Goal: Find specific page/section: Find specific page/section

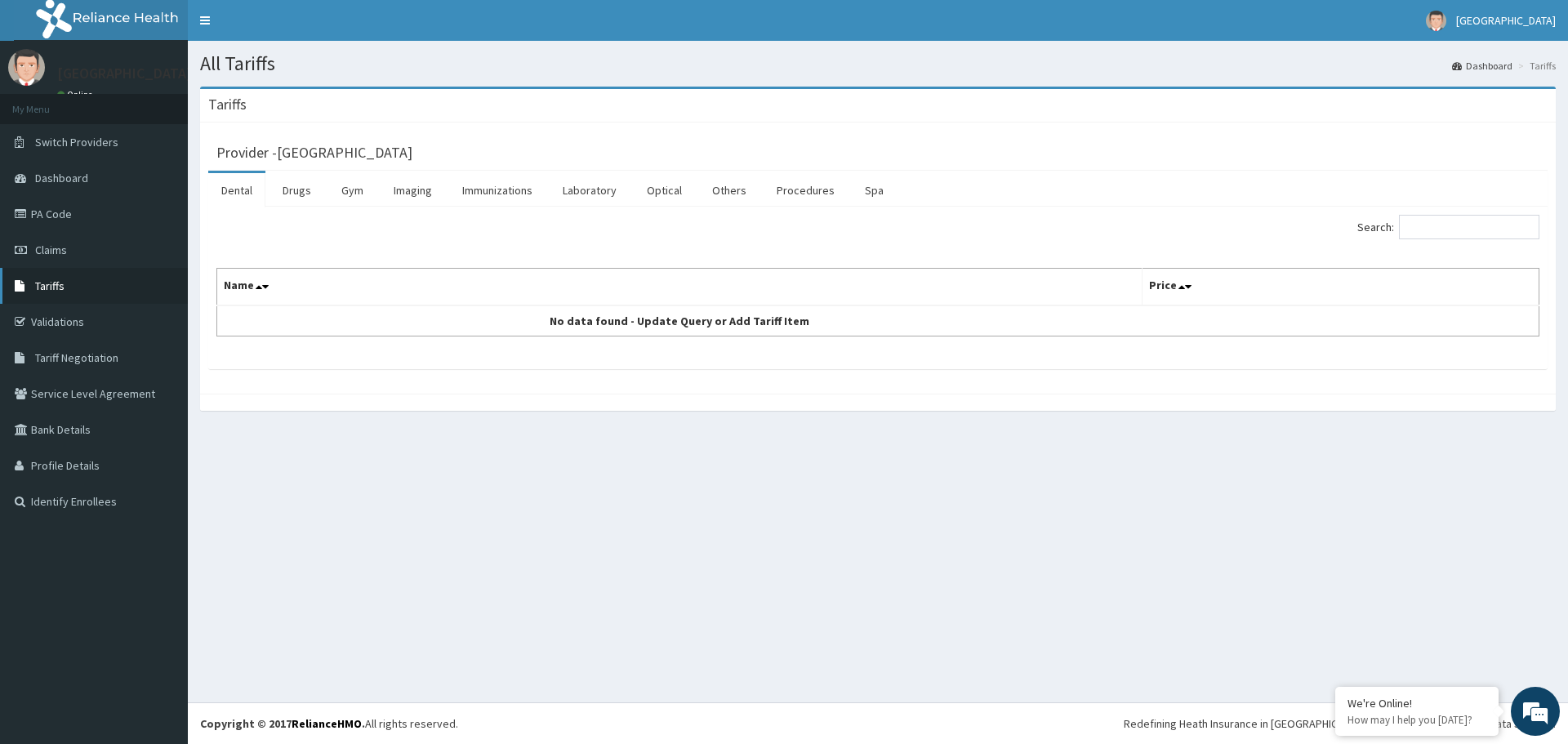
click at [68, 287] on link "Tariffs" at bounding box center [94, 286] width 188 height 36
click at [398, 193] on link "Imaging" at bounding box center [413, 190] width 65 height 35
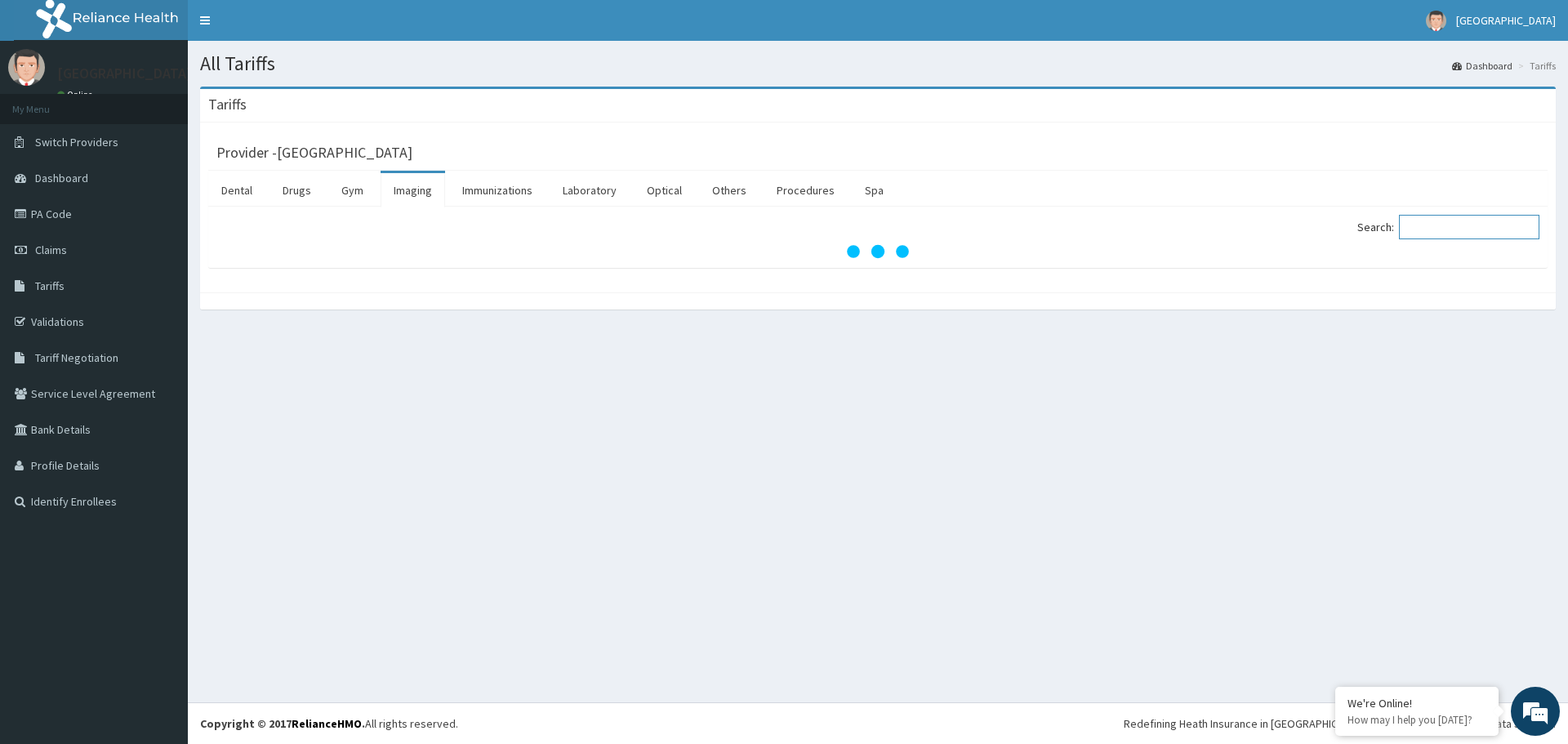
click at [1437, 223] on input "Search:" at bounding box center [1469, 227] width 141 height 24
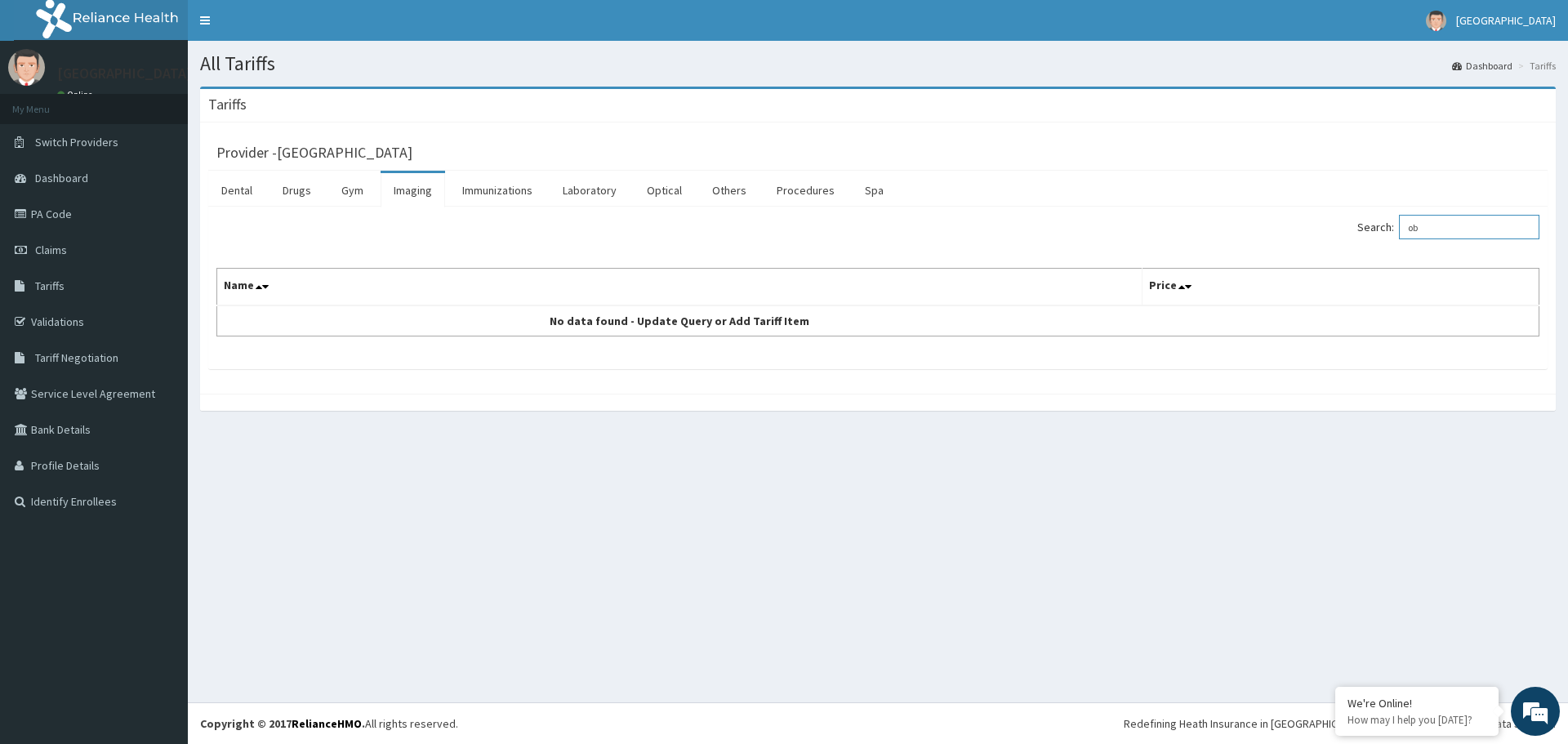
type input "o"
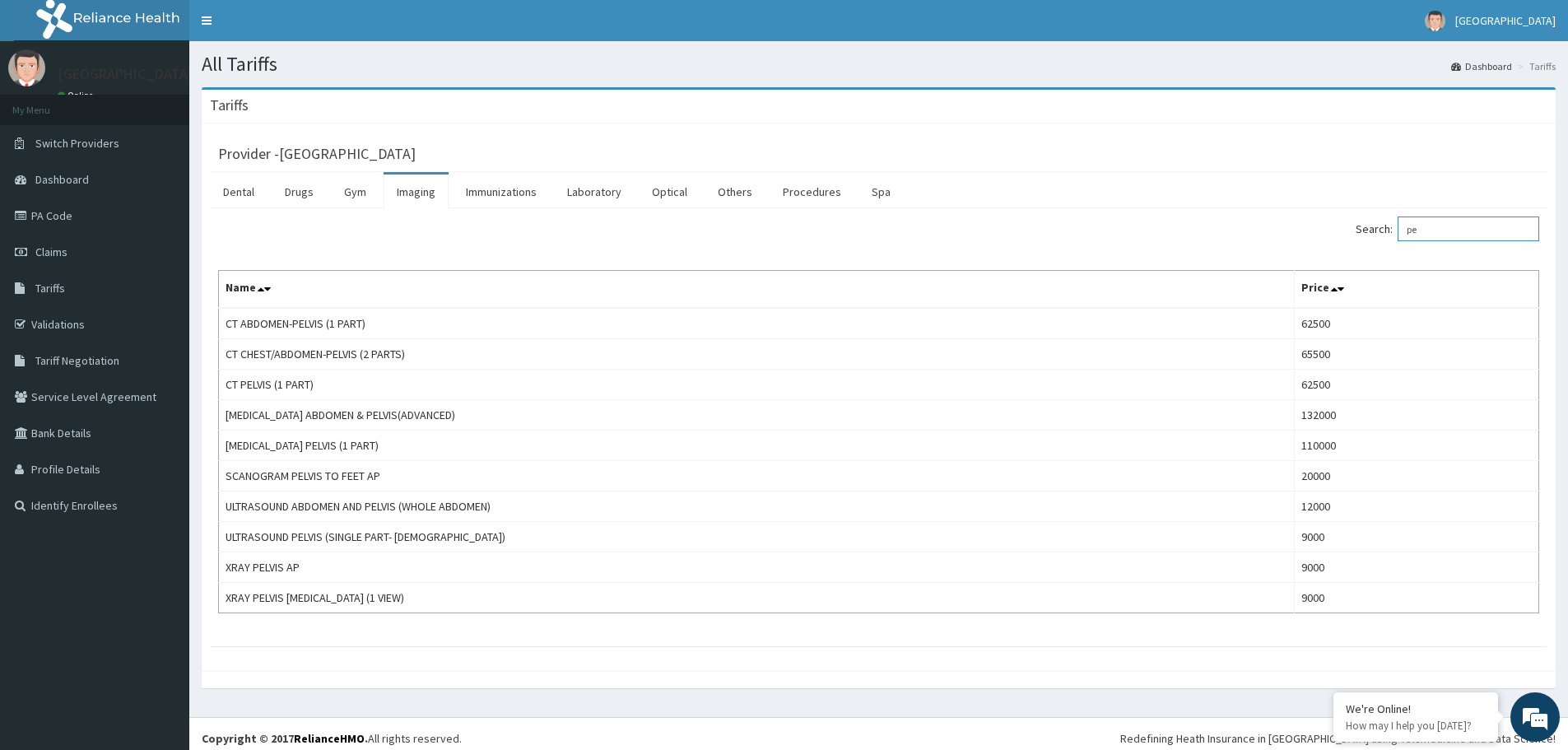
type input "p"
type input "o"
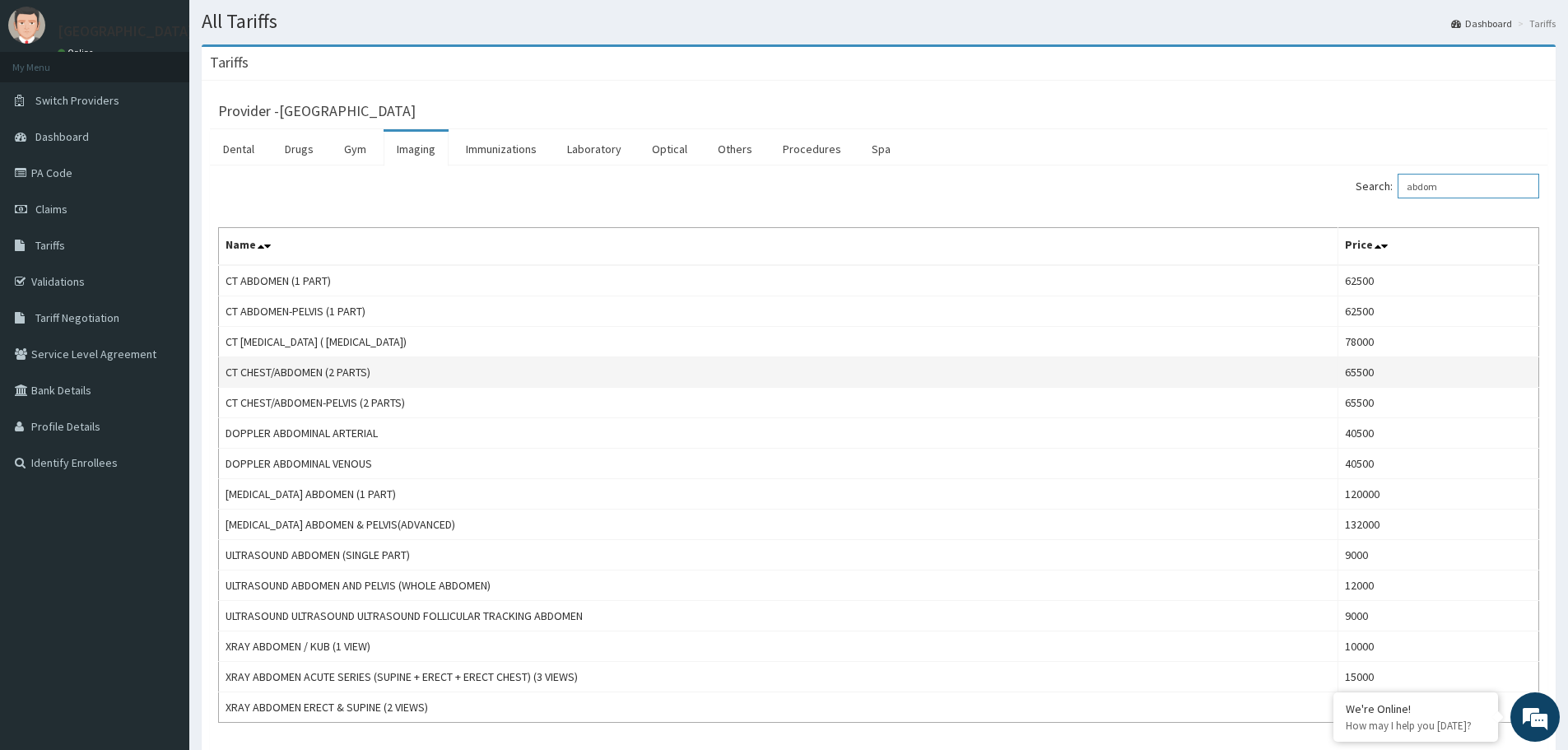
scroll to position [82, 0]
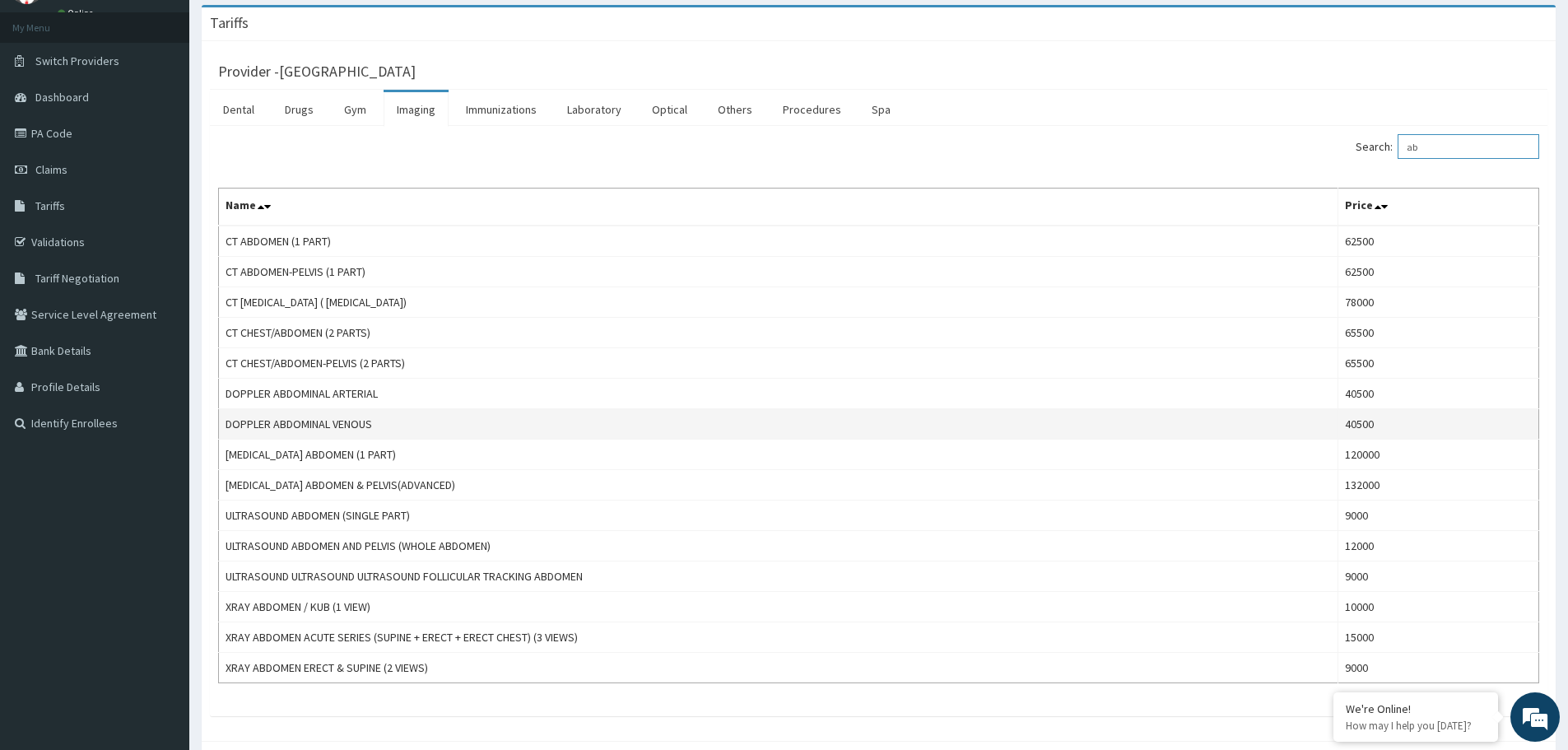
type input "a"
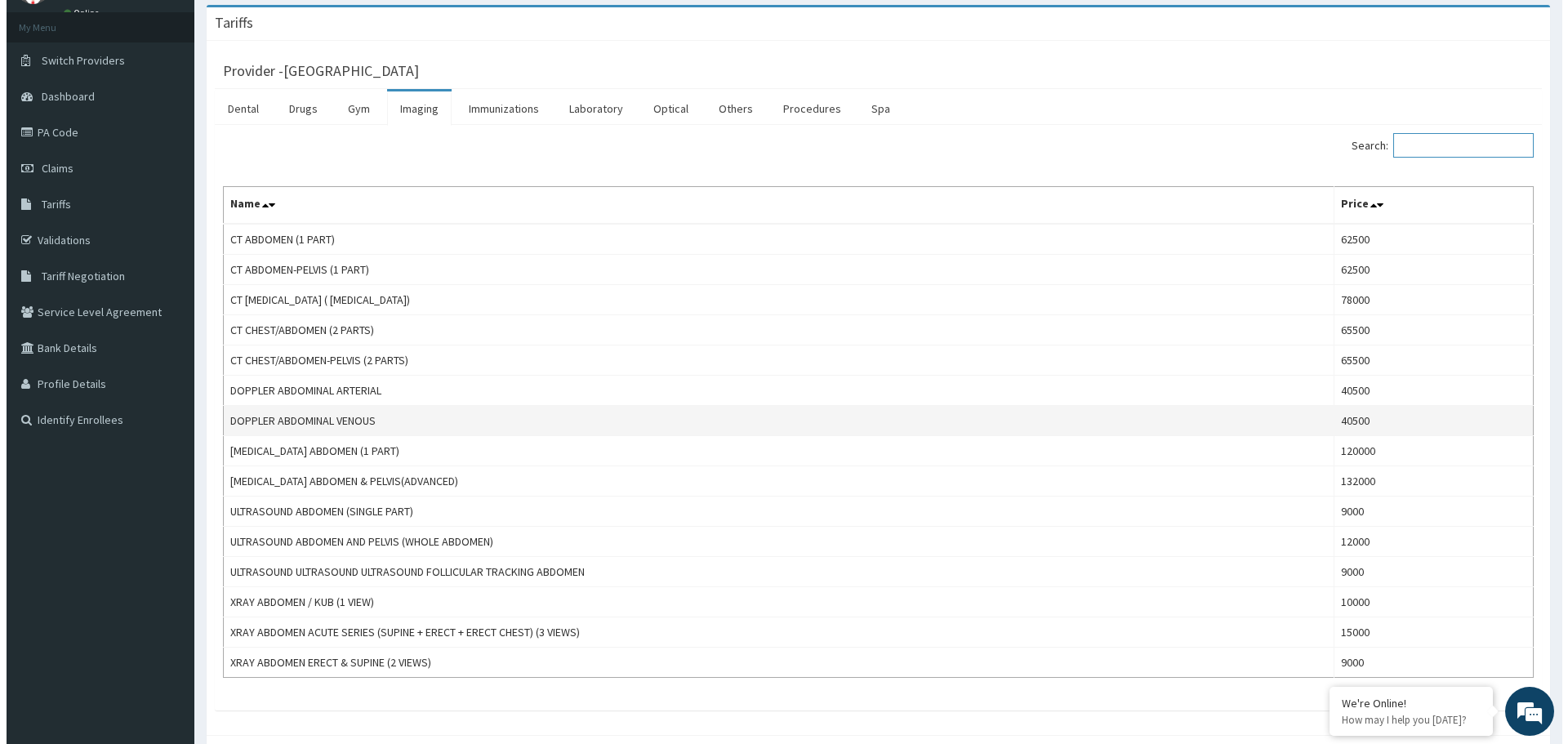
scroll to position [0, 0]
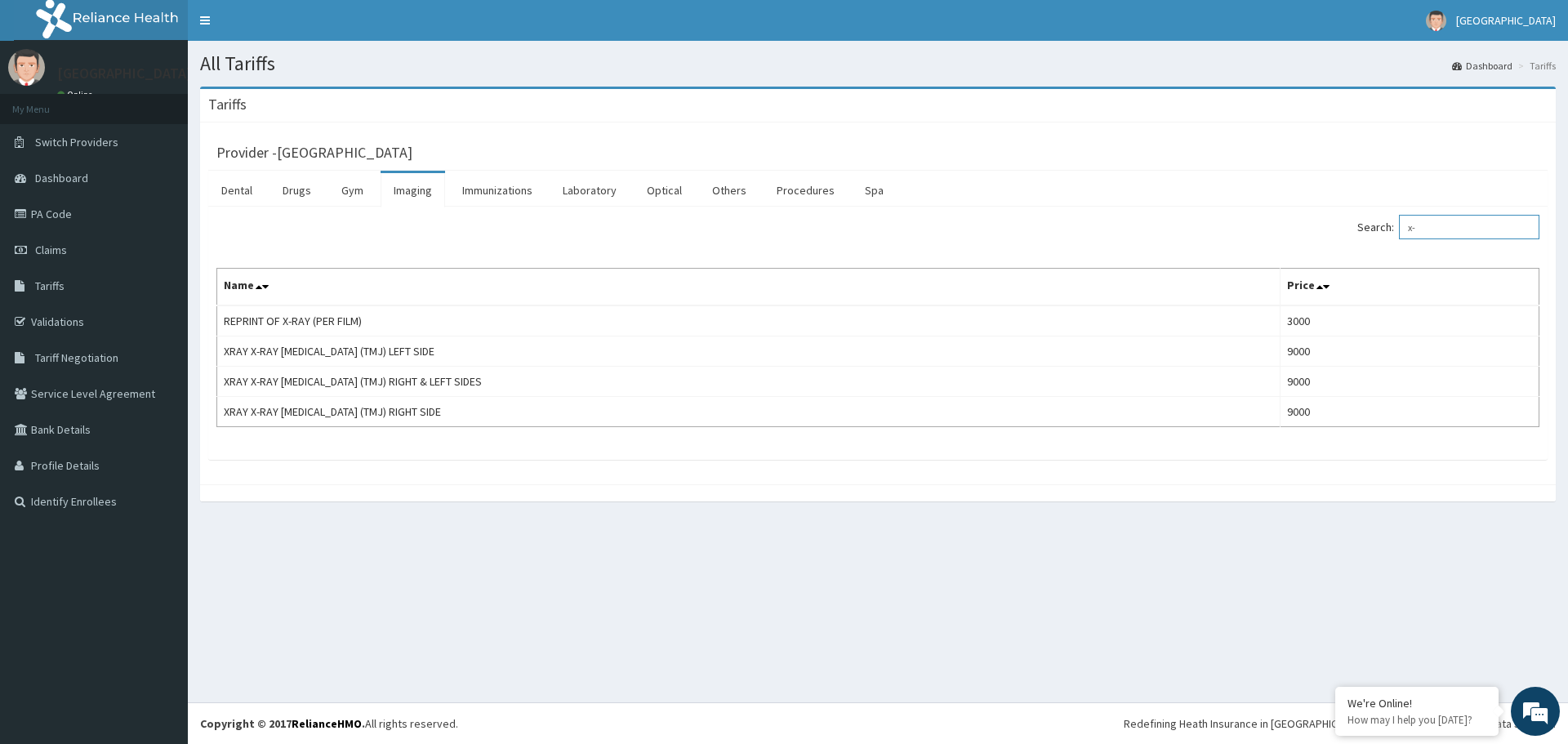
type input "x"
type input "l"
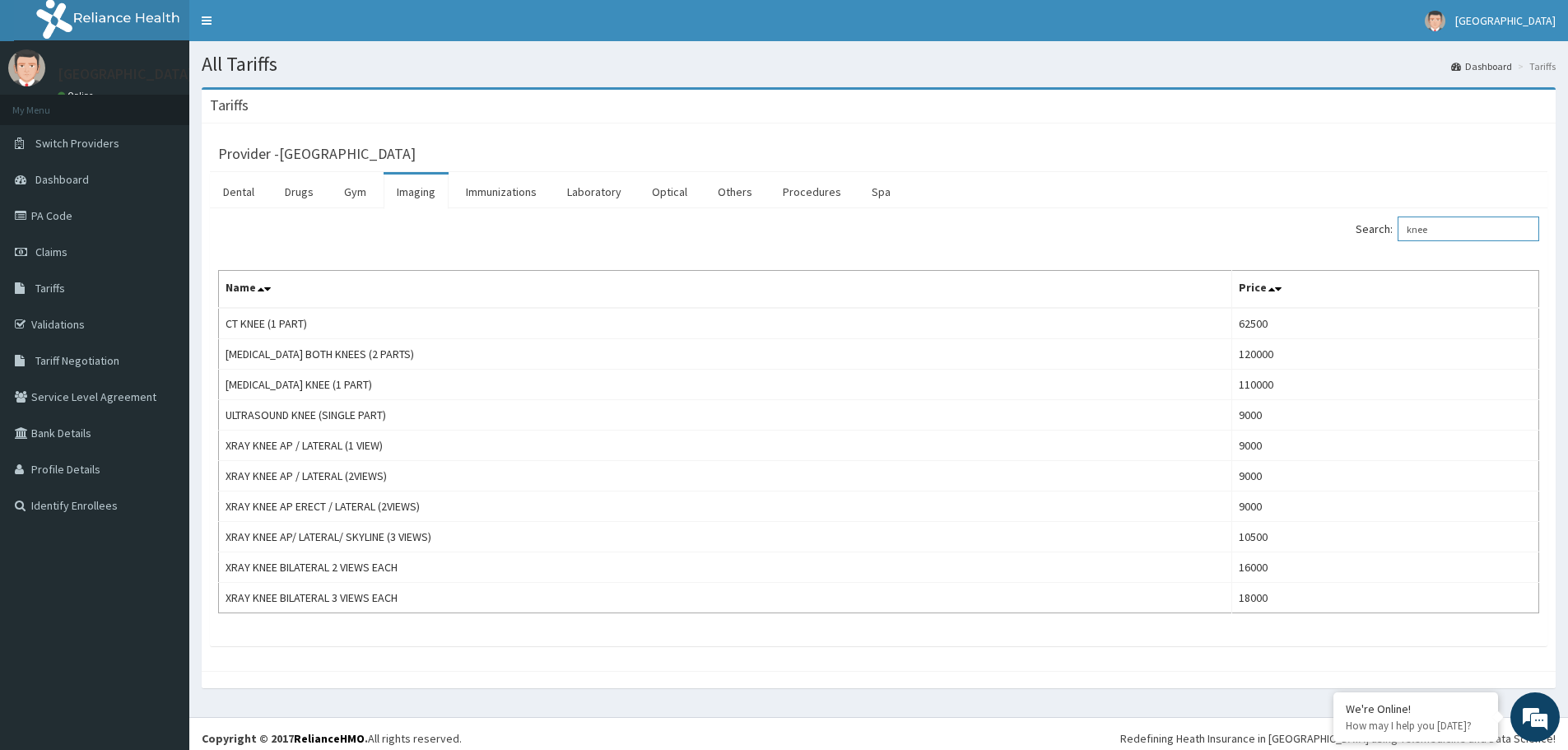
click at [1470, 232] on input "knee" at bounding box center [1468, 228] width 142 height 25
type input "k"
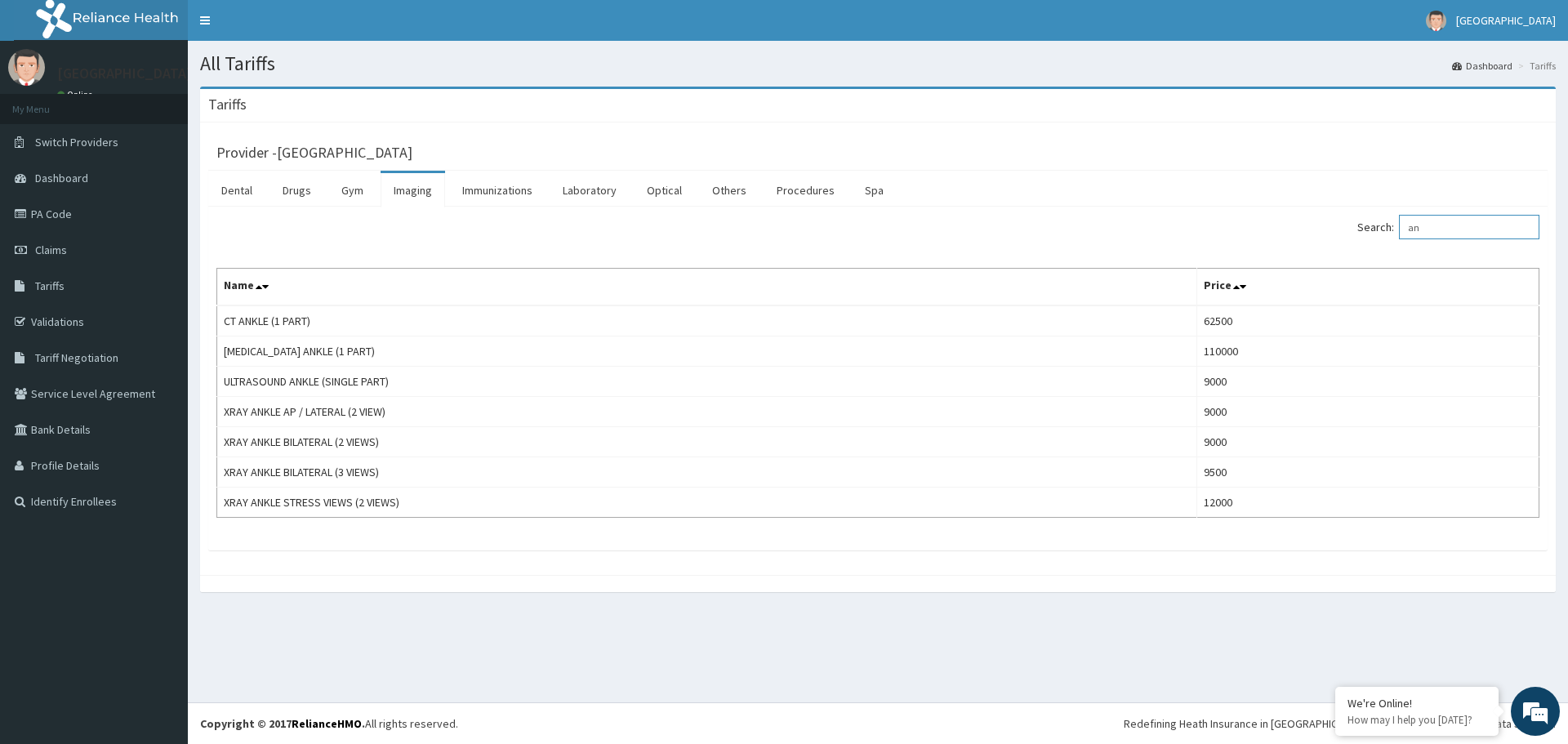
type input "a"
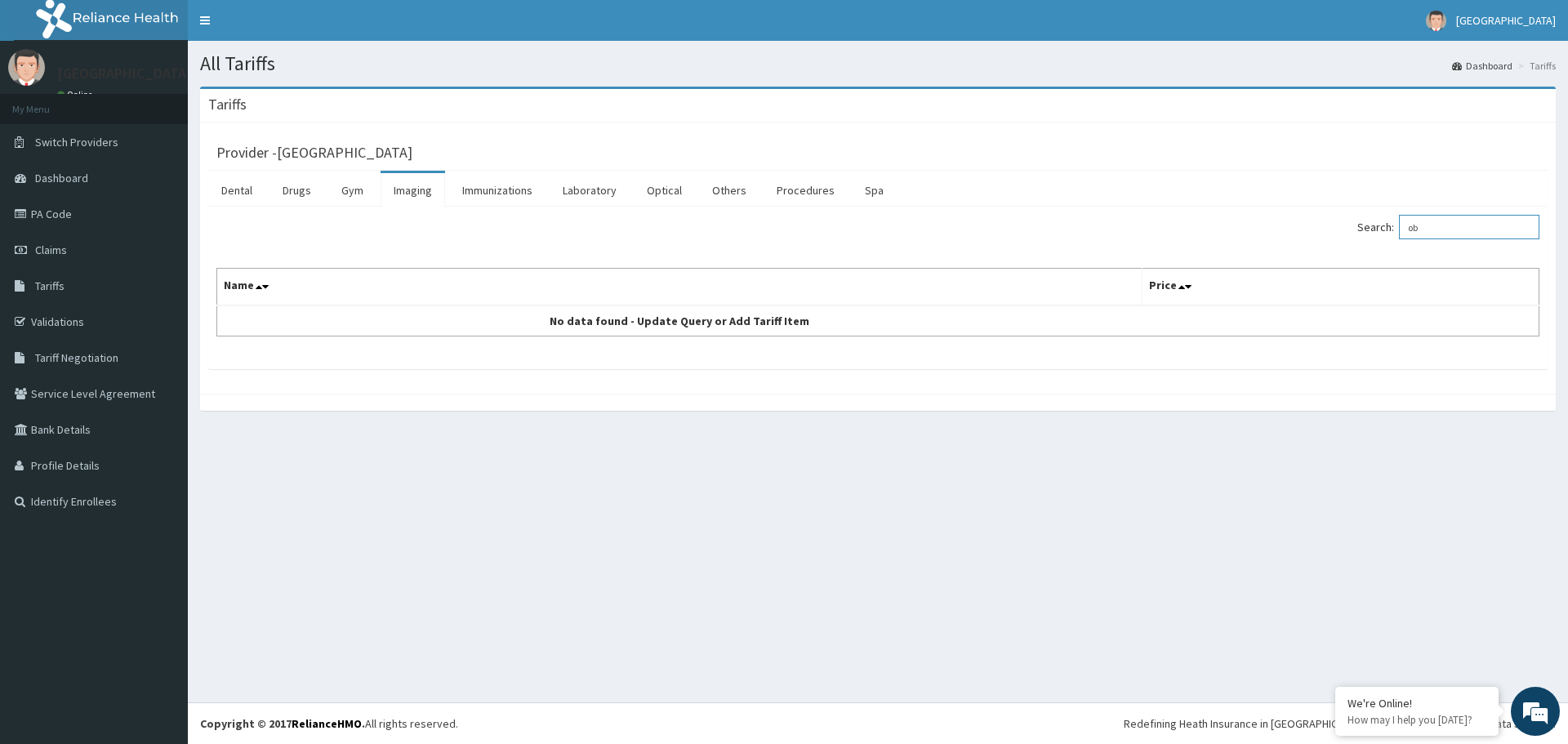
type input "o"
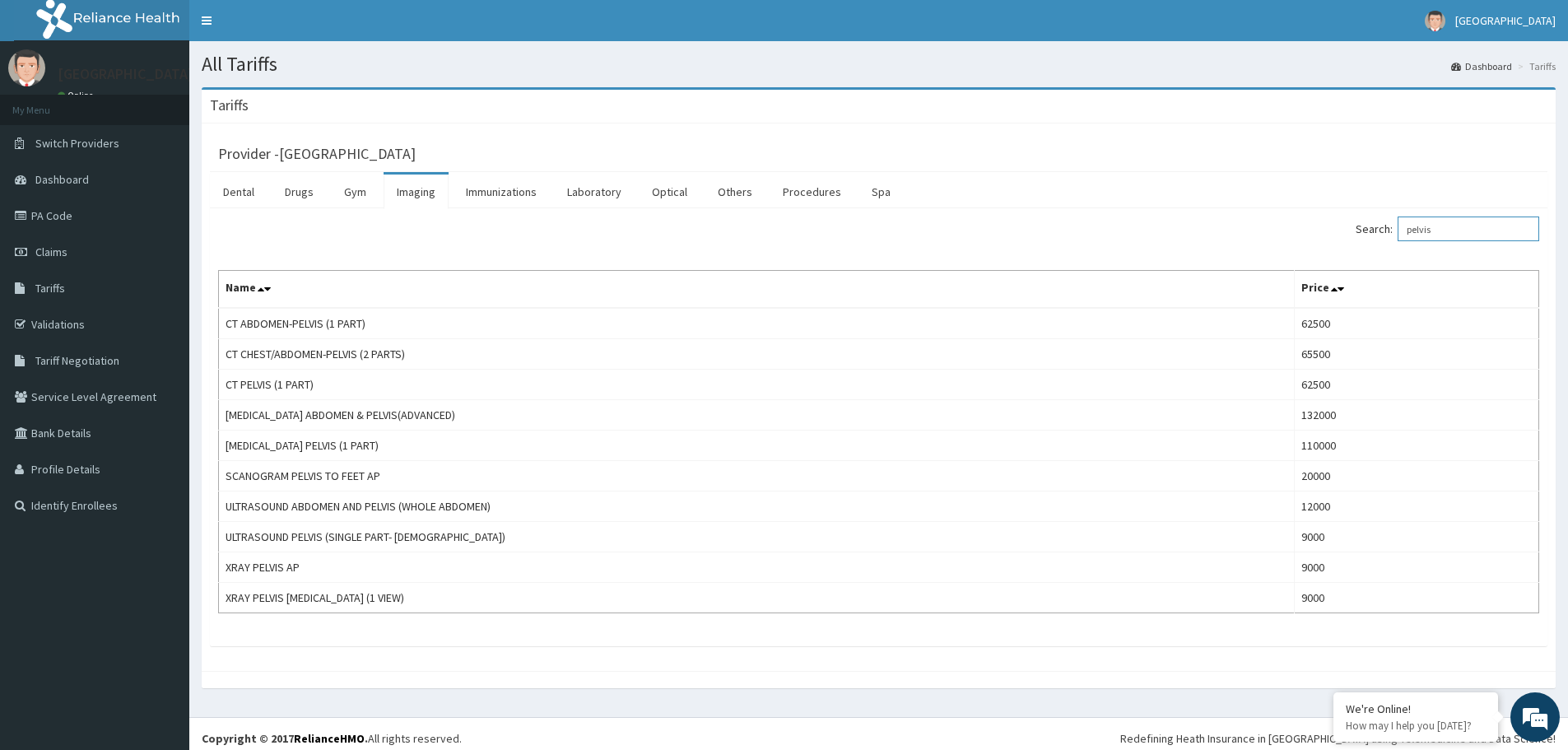
type input "pelvis"
drag, startPoint x: 1448, startPoint y: 229, endPoint x: 1401, endPoint y: 236, distance: 47.5
click at [1401, 236] on label "Search: pelvis" at bounding box center [1447, 228] width 183 height 25
click at [421, 190] on link "Imaging" at bounding box center [416, 192] width 65 height 35
click at [575, 186] on link "Laboratory" at bounding box center [593, 192] width 81 height 35
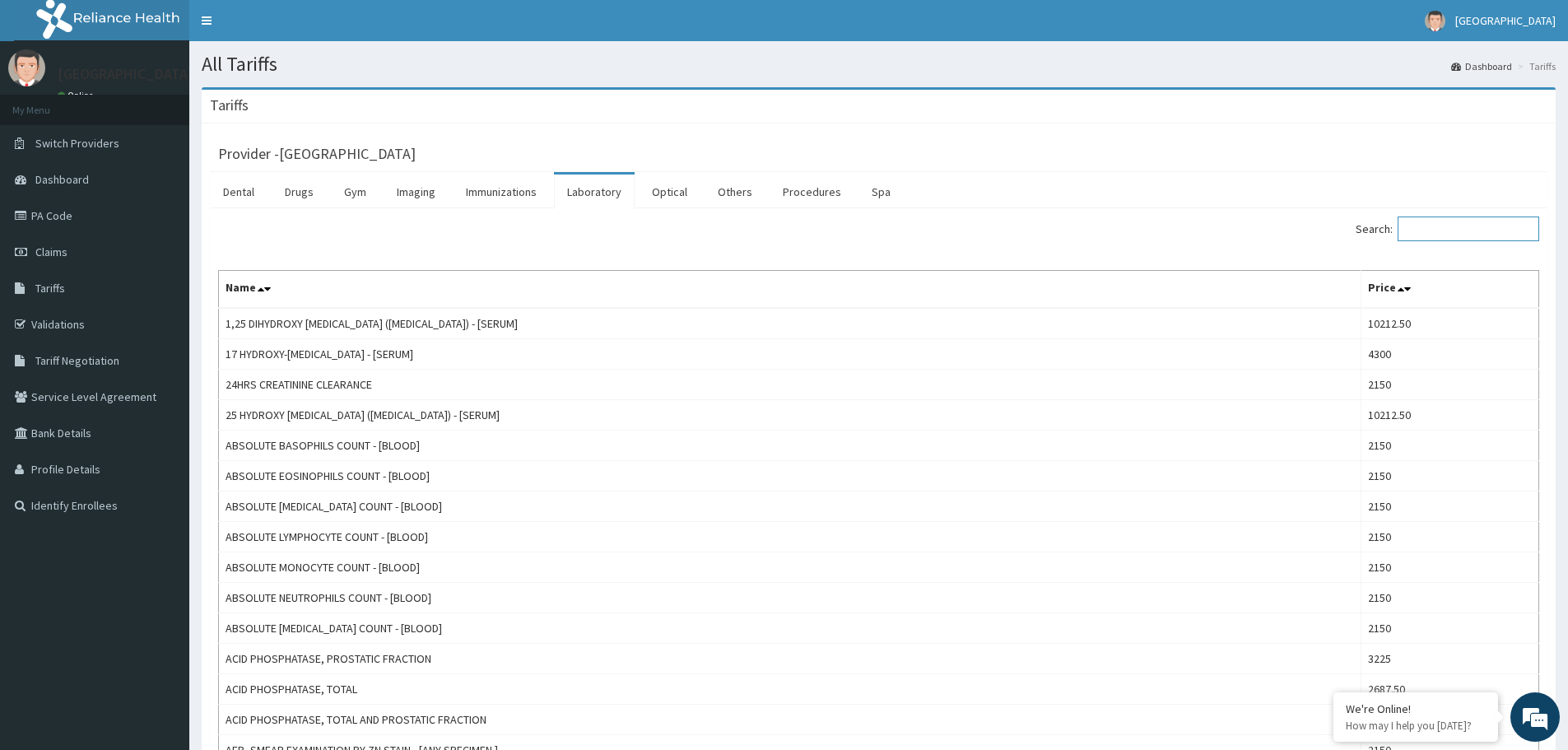
click at [1466, 234] on input "Search:" at bounding box center [1468, 228] width 142 height 25
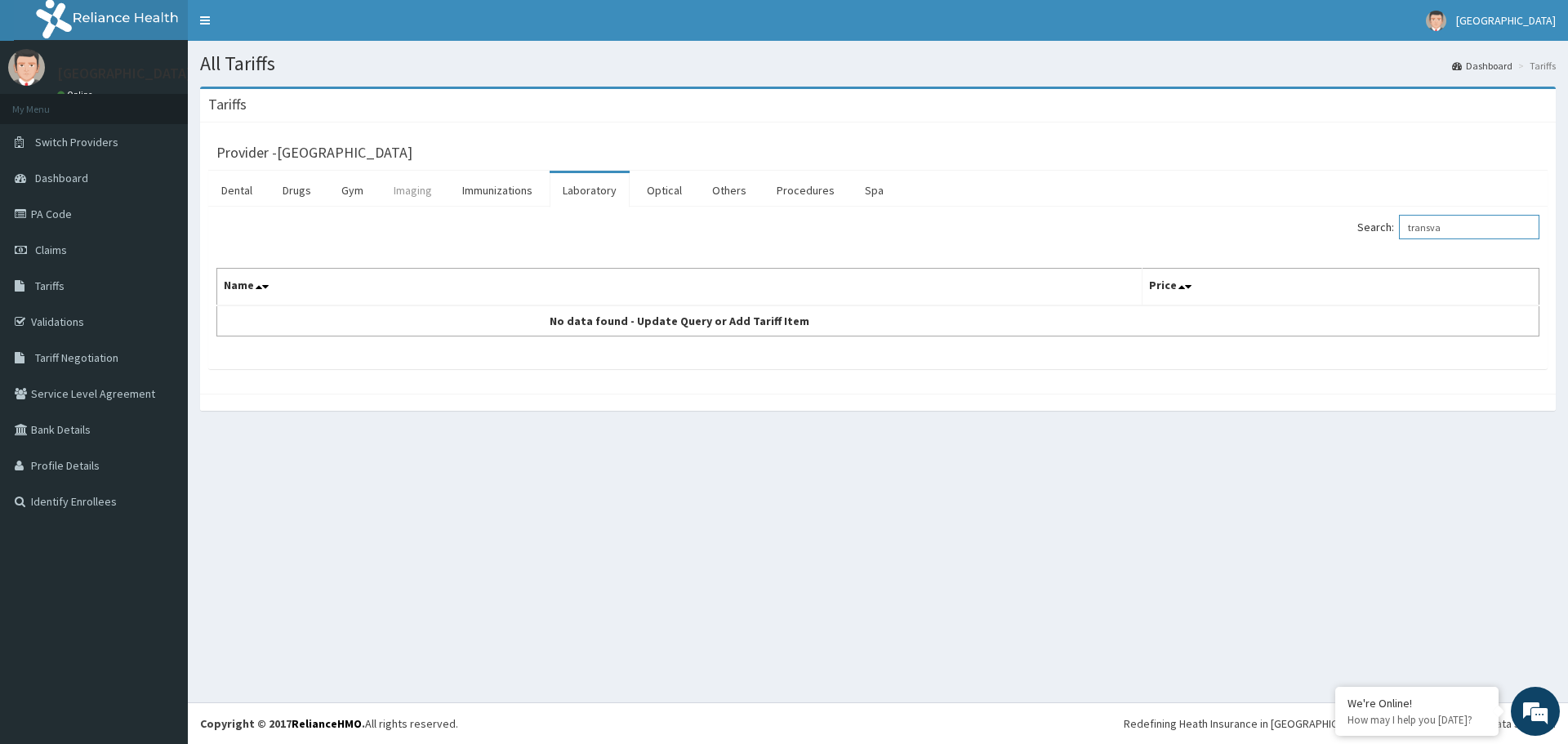
type input "transva"
click at [399, 202] on link "Imaging" at bounding box center [413, 190] width 65 height 35
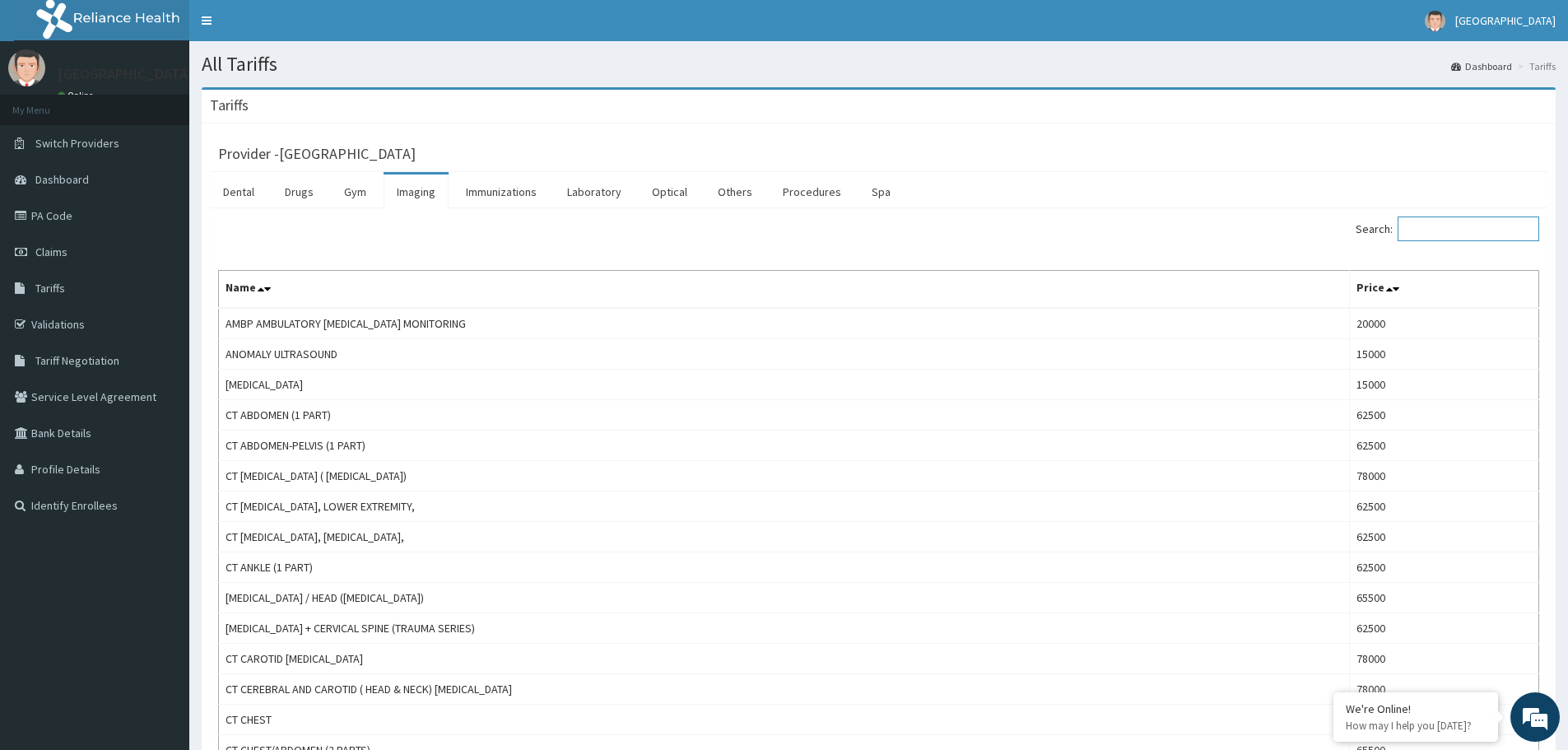
click at [1445, 234] on input "Search:" at bounding box center [1468, 228] width 142 height 25
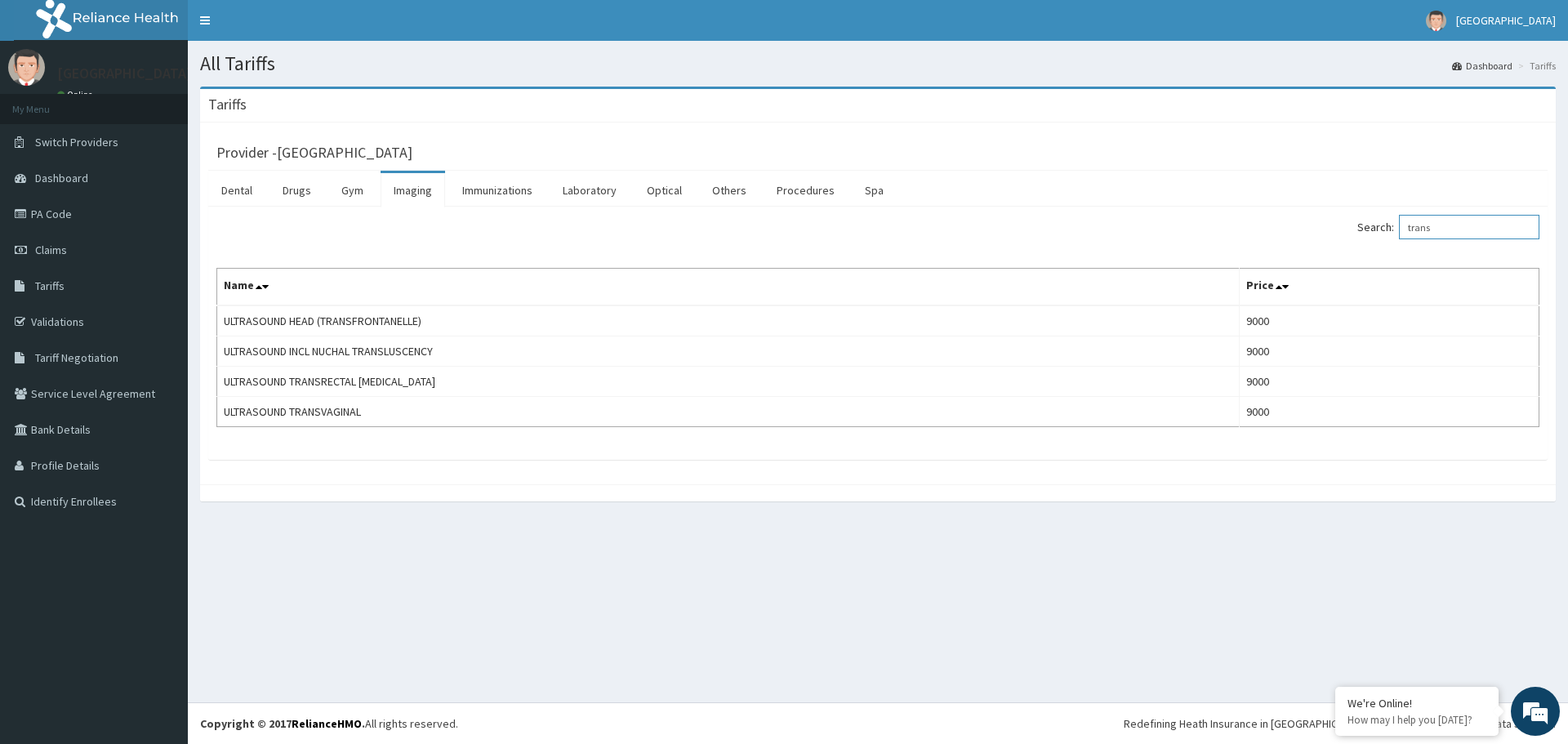
type input "trans"
